Goal: Transaction & Acquisition: Purchase product/service

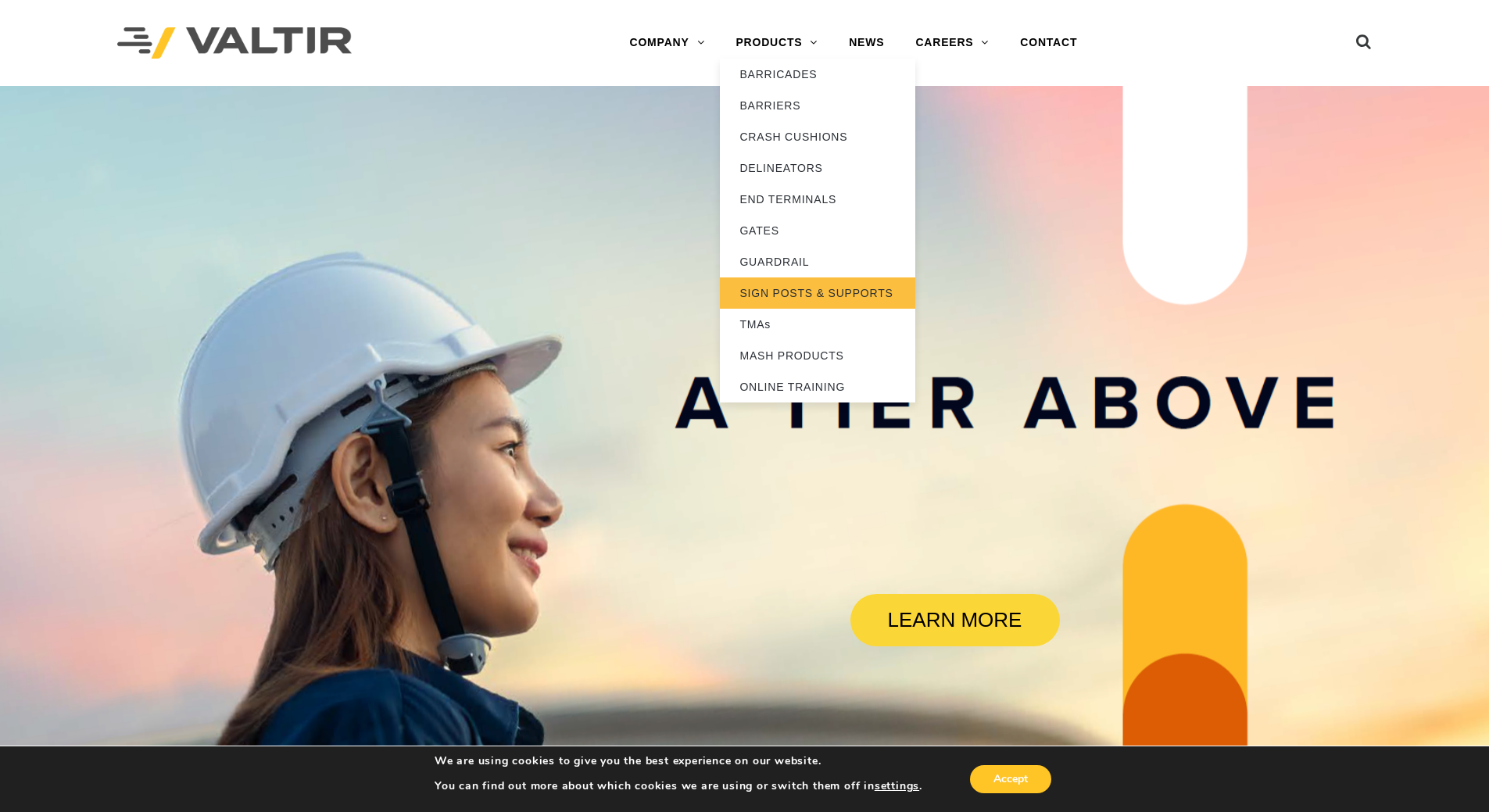
click at [799, 292] on link "SIGN POSTS & SUPPORTS" at bounding box center [818, 293] width 196 height 31
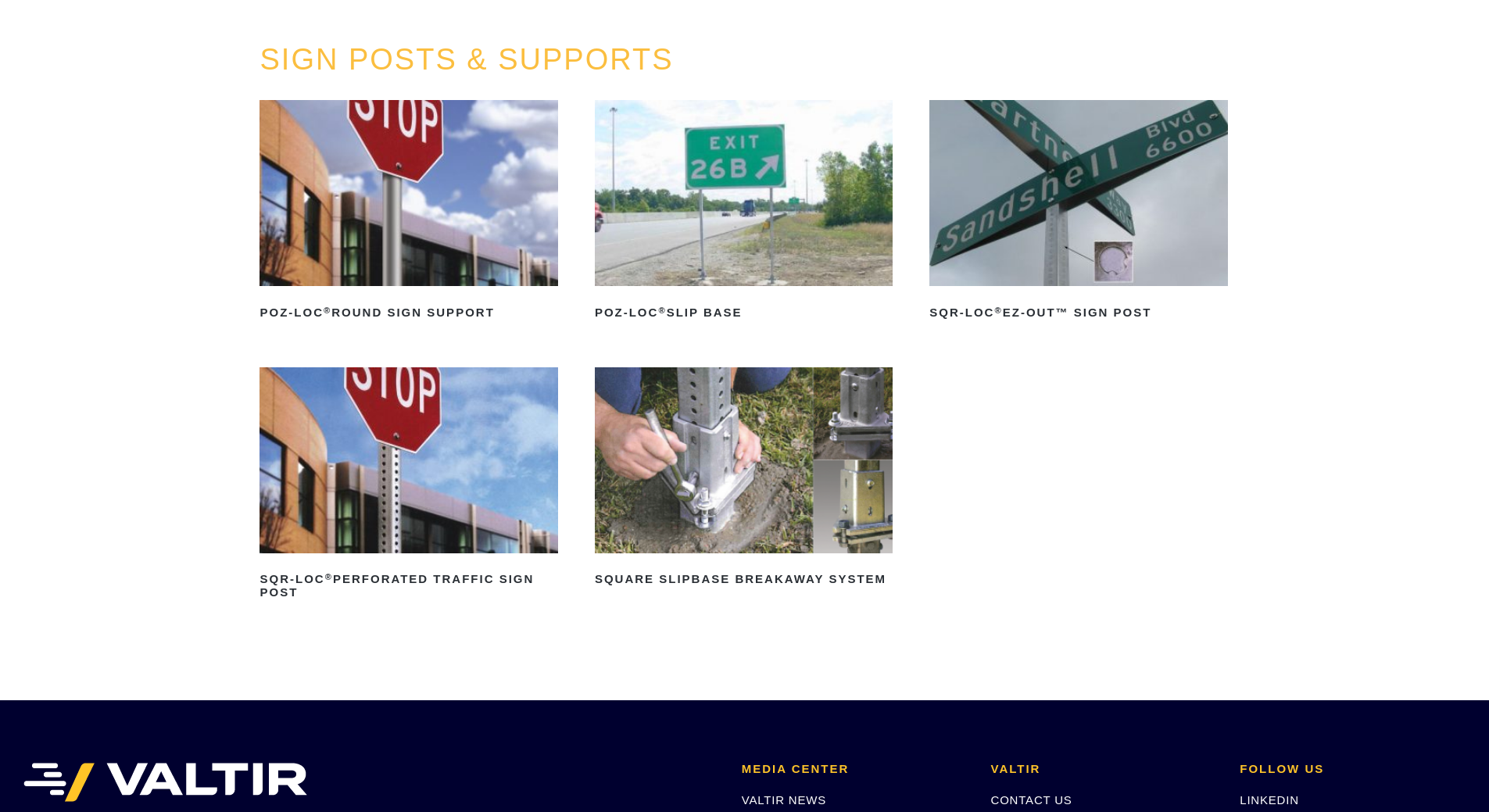
scroll to position [157, 0]
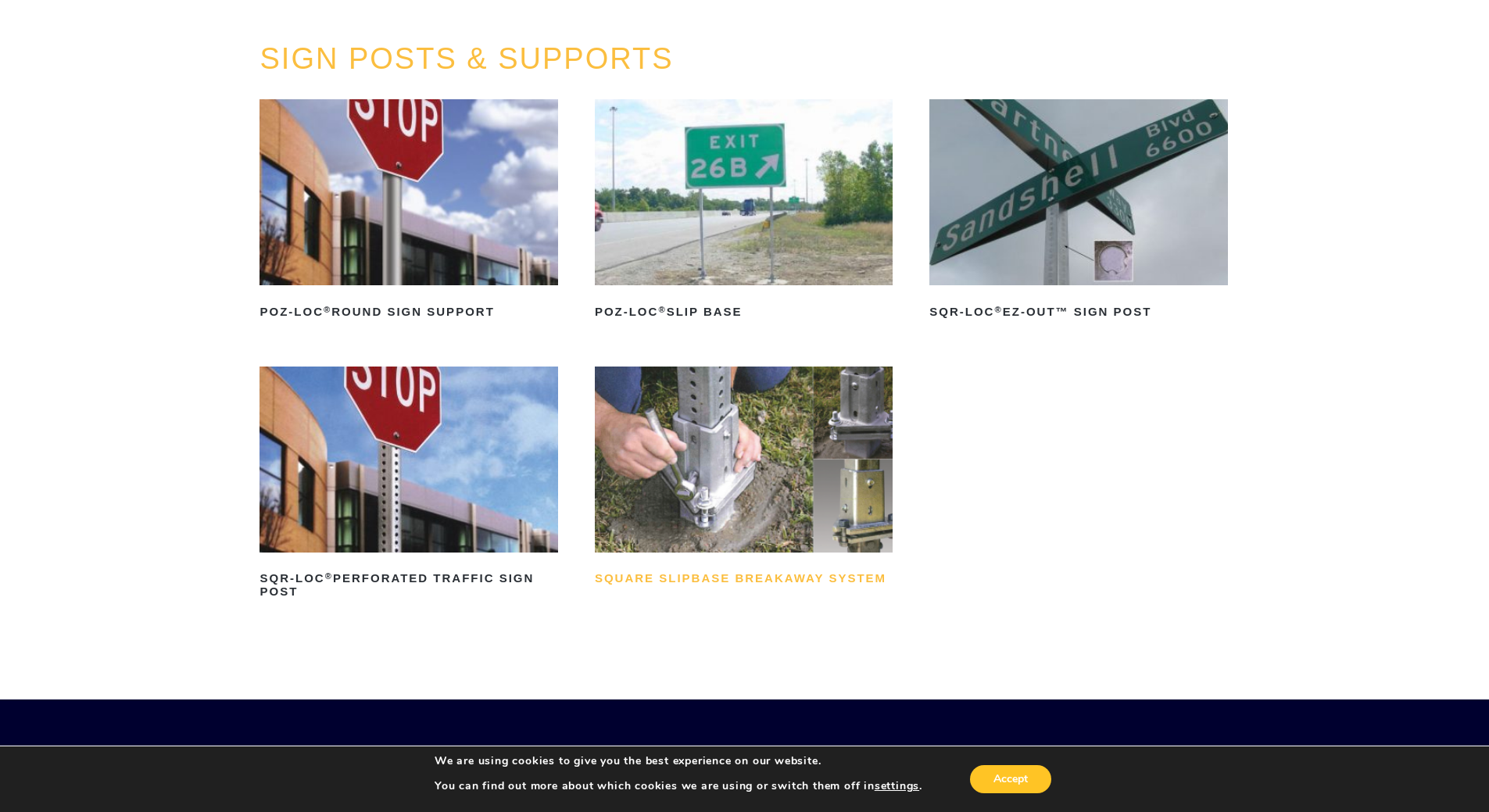
click at [736, 579] on h2 "Square Slipbase Breakaway System" at bounding box center [744, 579] width 297 height 25
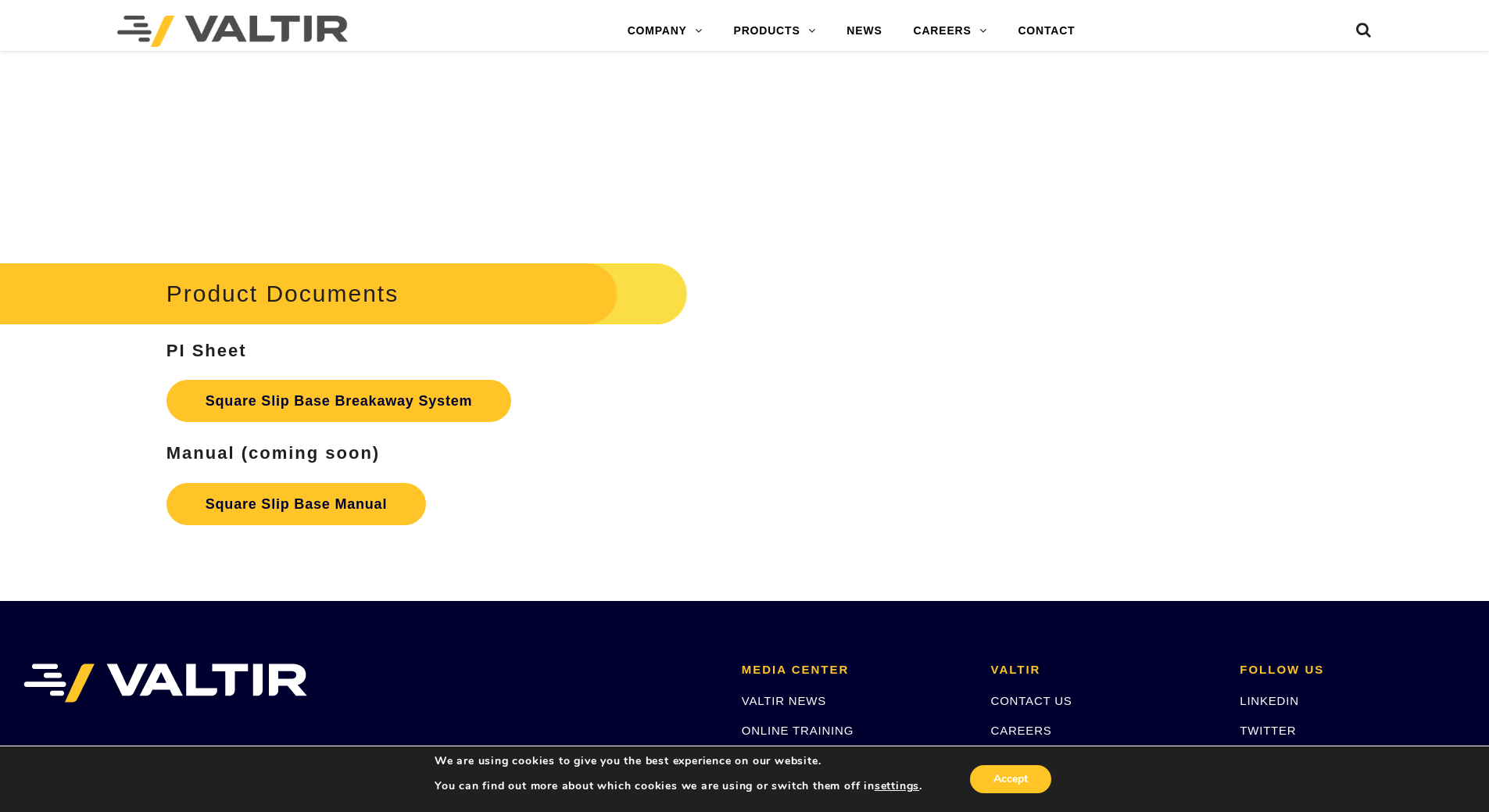
scroll to position [2579, 0]
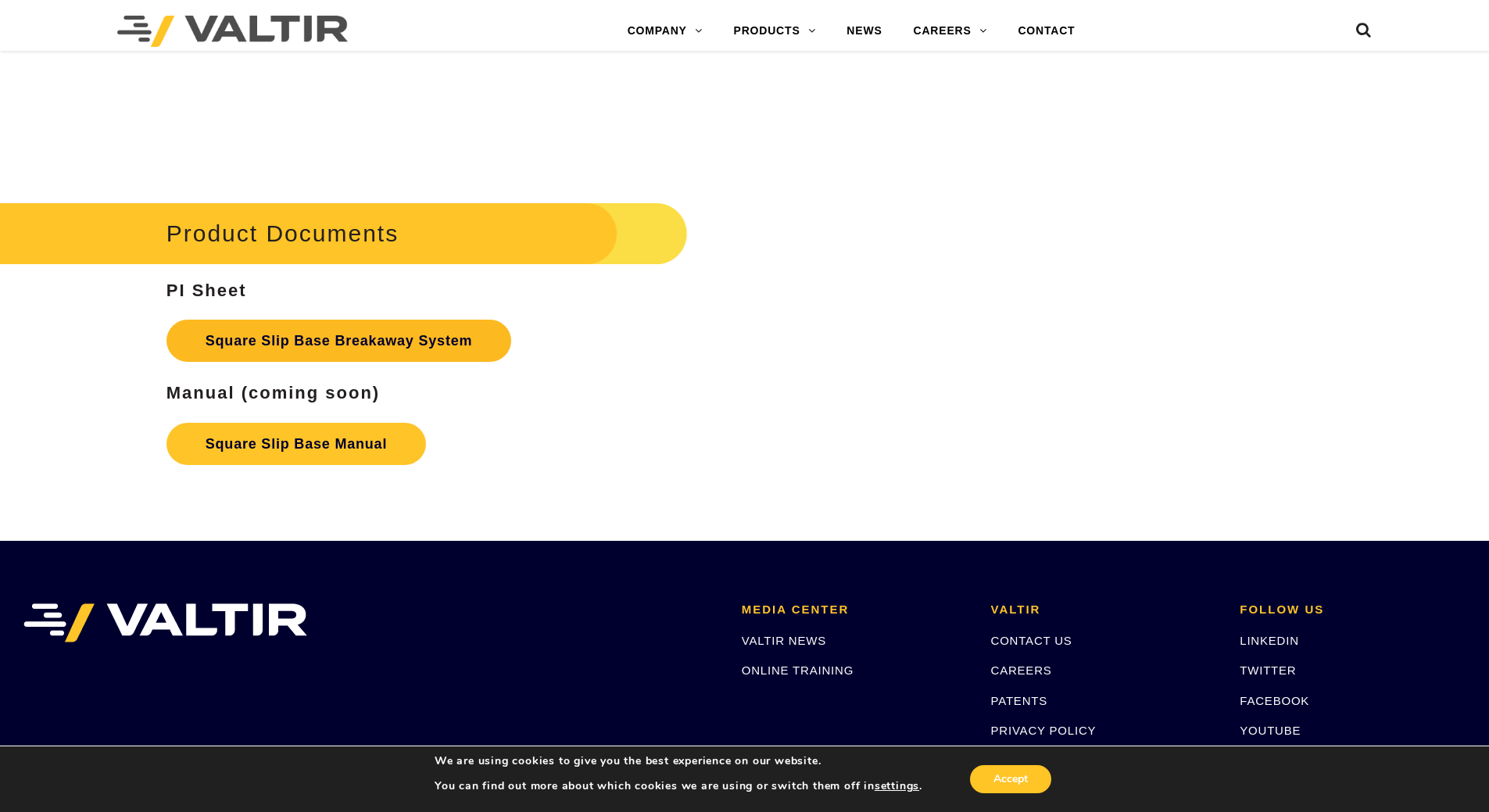
click at [335, 334] on link "Square Slip Base Breakaway System" at bounding box center [339, 340] width 345 height 42
